Goal: Find specific page/section: Find specific page/section

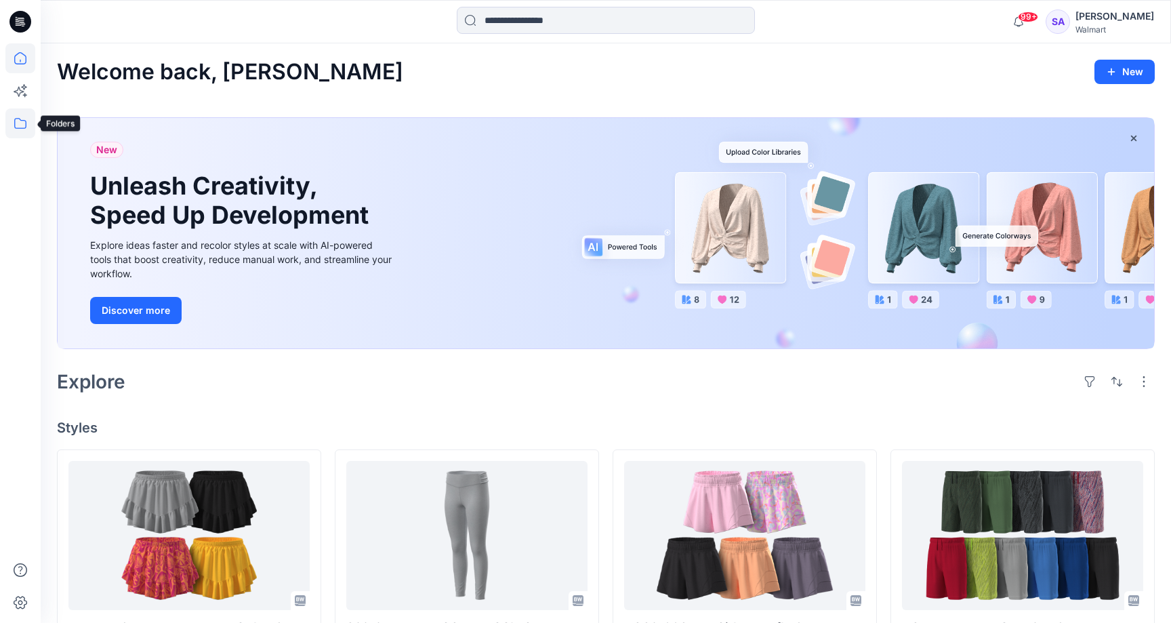
click at [13, 125] on icon at bounding box center [20, 123] width 30 height 30
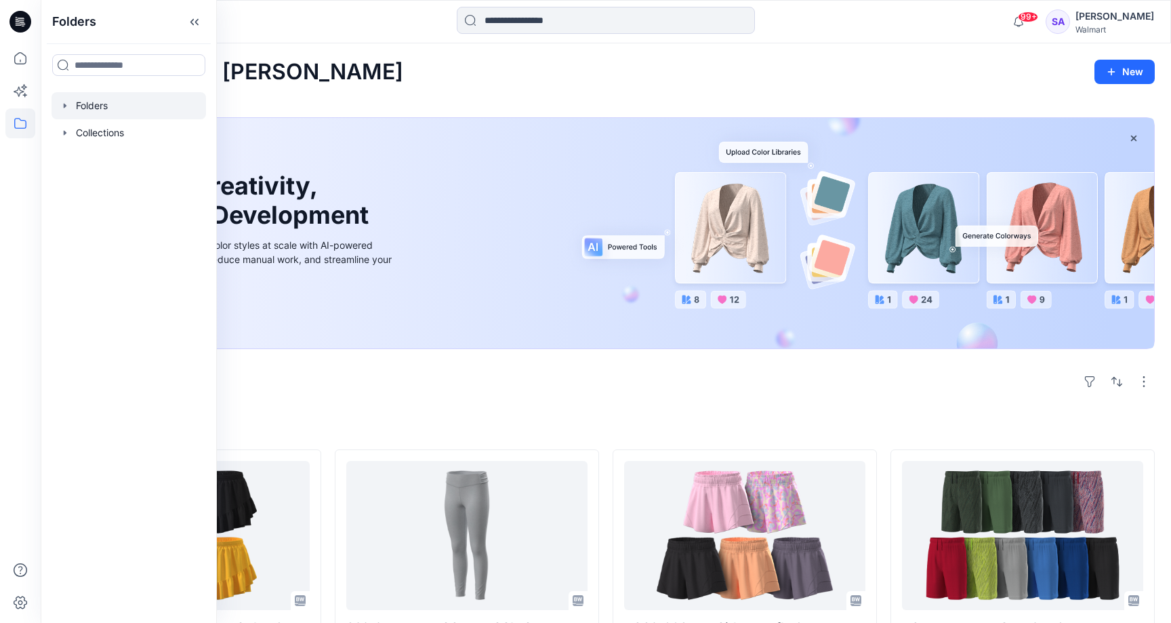
click at [100, 104] on div at bounding box center [129, 105] width 155 height 27
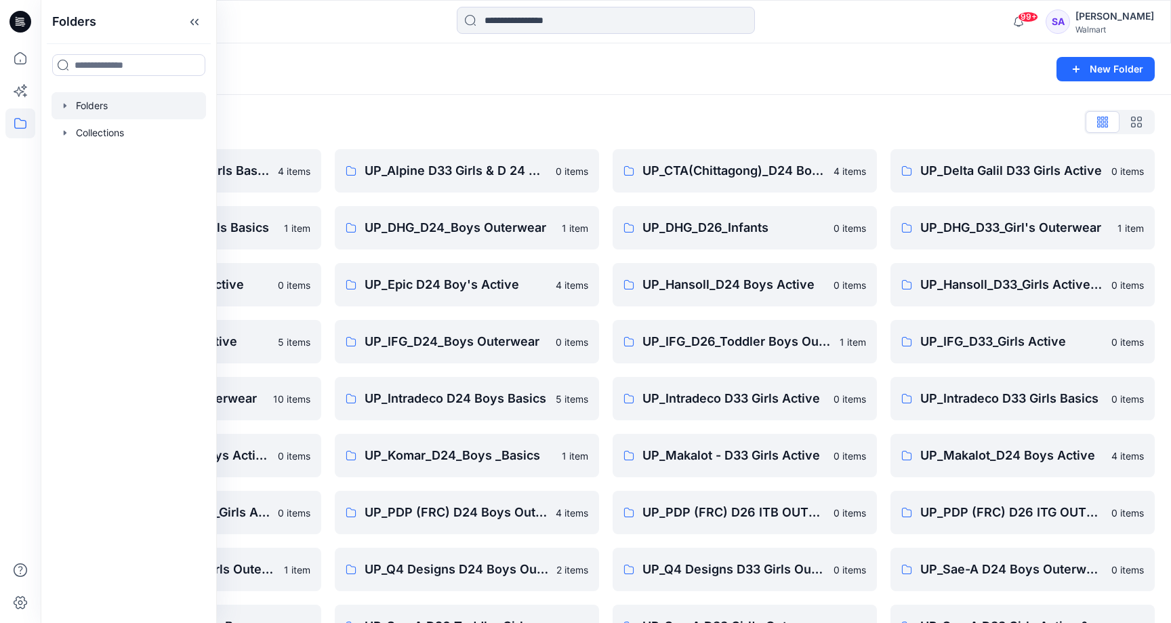
click at [426, 114] on div "Folders List" at bounding box center [606, 122] width 1098 height 22
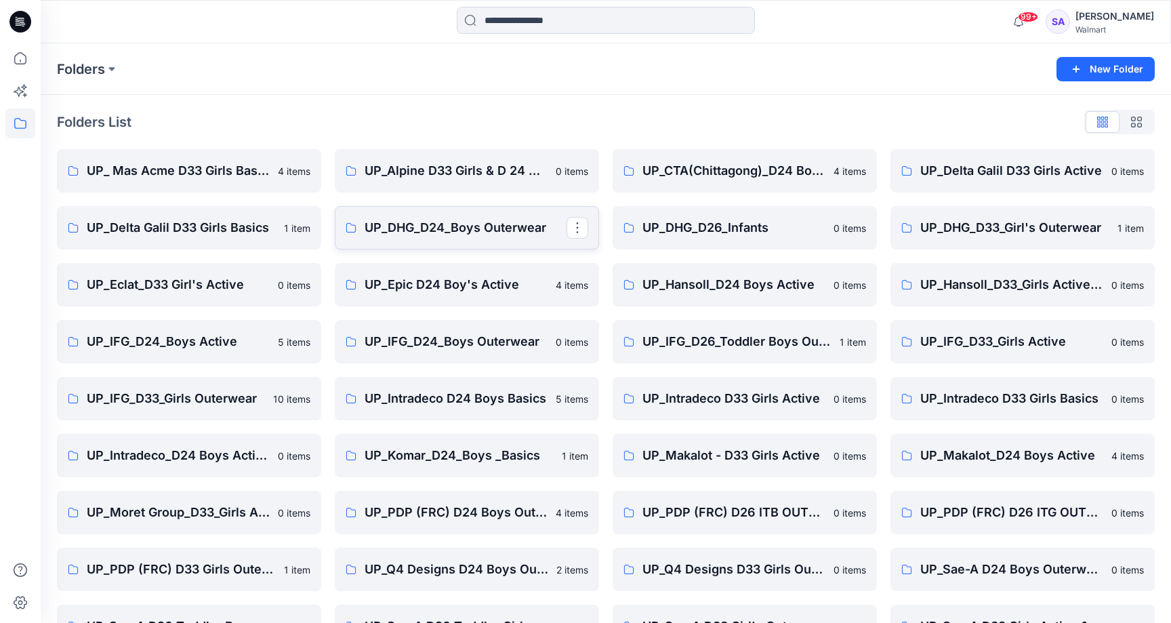
click at [475, 236] on p "UP_DHG_D24_Boys Outerwear" at bounding box center [466, 227] width 202 height 19
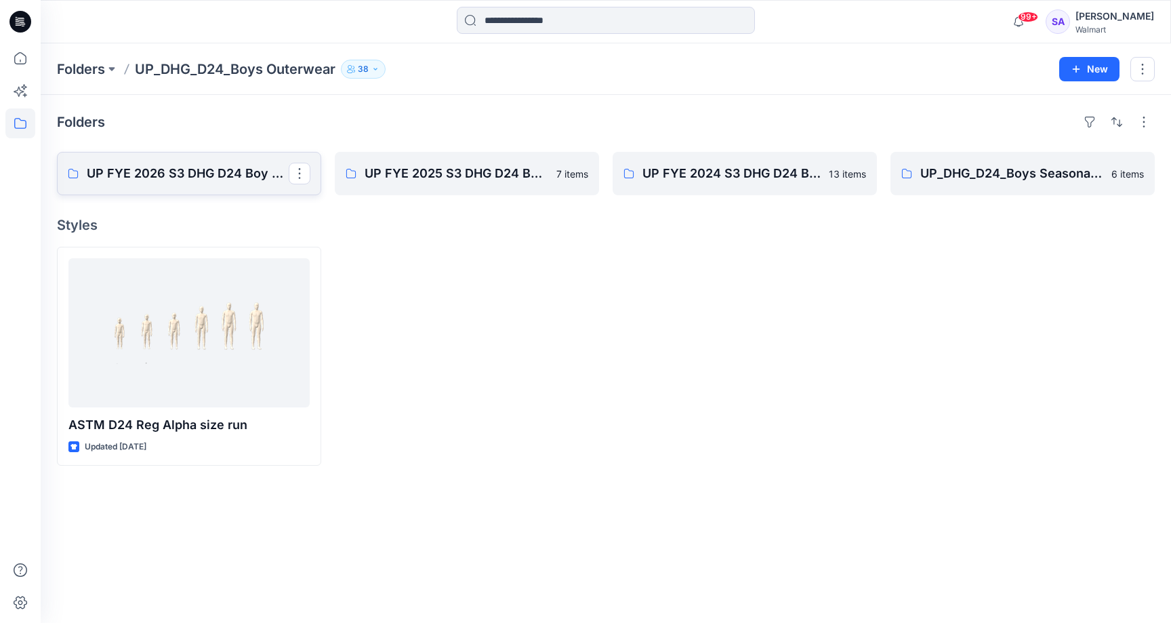
click at [222, 183] on link "UP FYE 2026 S3 DHG D24 Boy Outerwear - Ozark Trail" at bounding box center [189, 173] width 264 height 43
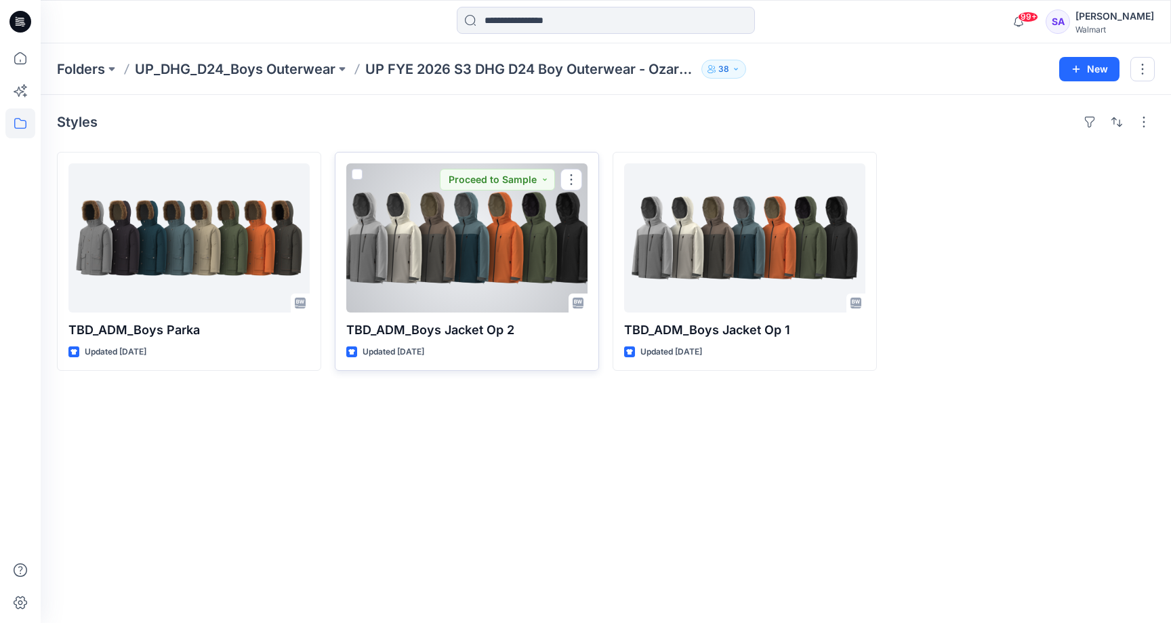
click at [461, 252] on div at bounding box center [466, 237] width 241 height 149
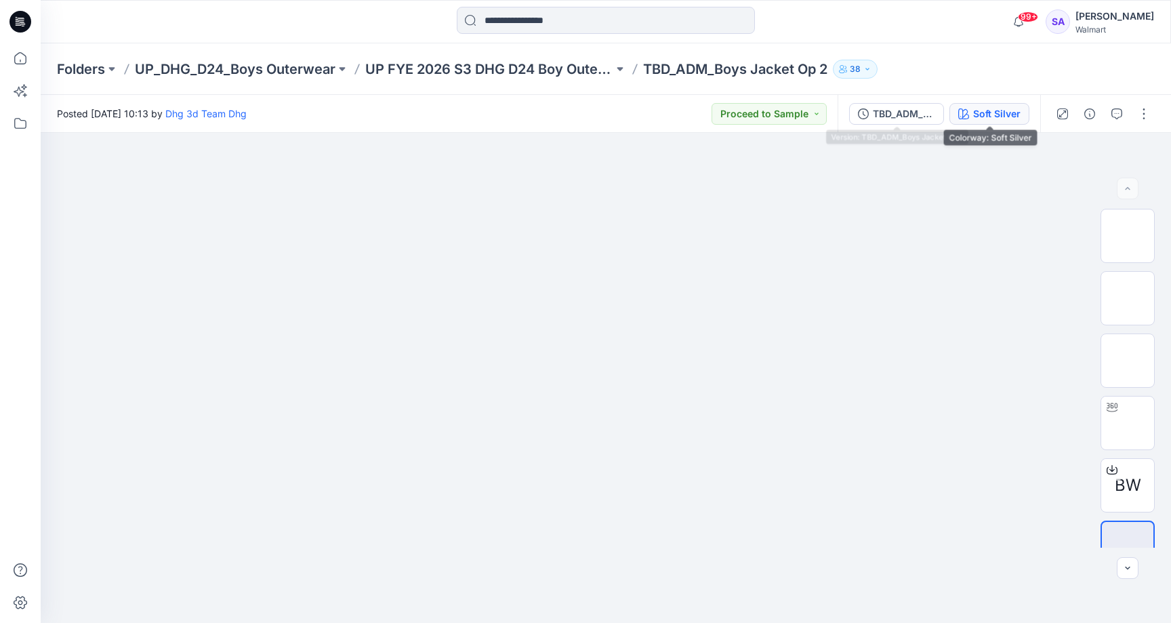
click at [977, 108] on div "Soft Silver" at bounding box center [996, 113] width 47 height 15
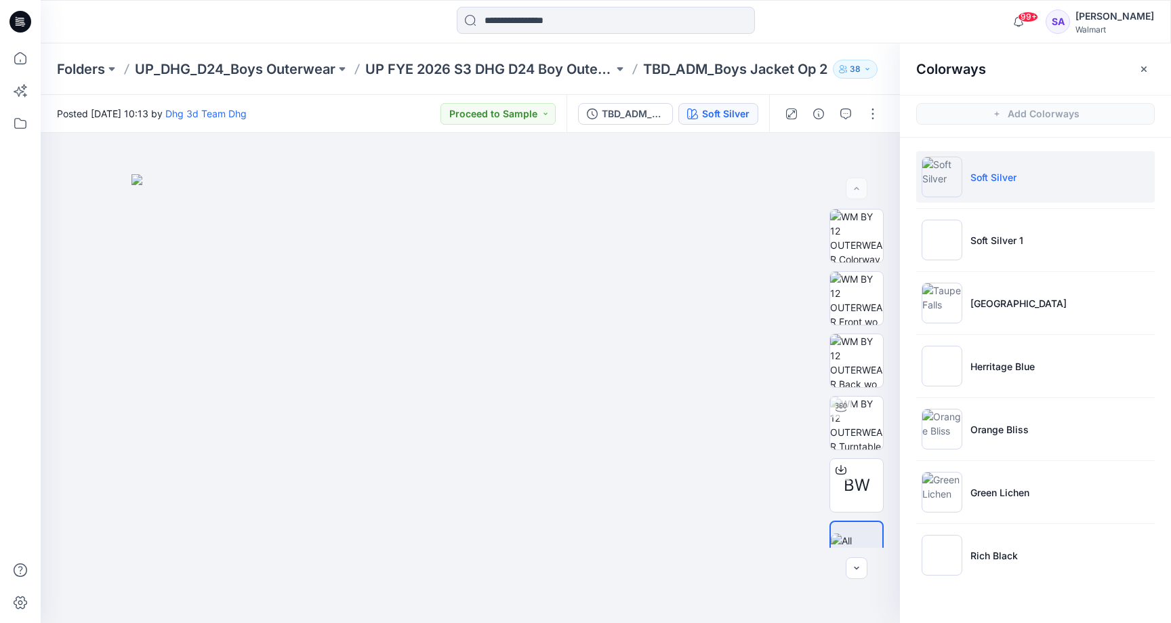
click at [1011, 185] on li "Soft Silver" at bounding box center [1035, 177] width 239 height 52
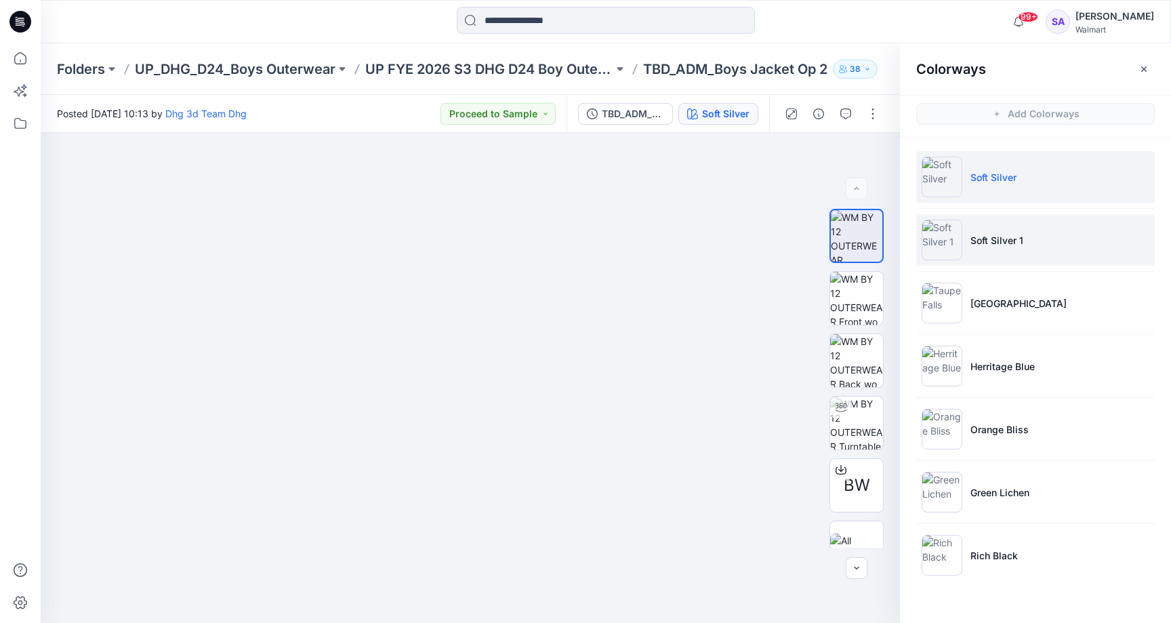
click at [1008, 222] on li "Soft Silver 1" at bounding box center [1035, 240] width 239 height 52
